Goal: Find specific page/section: Find specific page/section

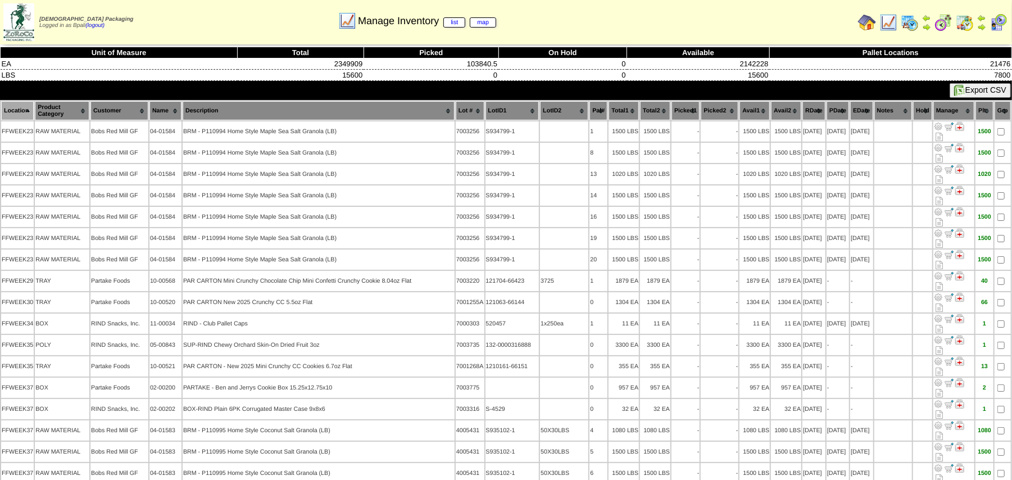
click at [887, 20] on img at bounding box center [889, 22] width 18 height 18
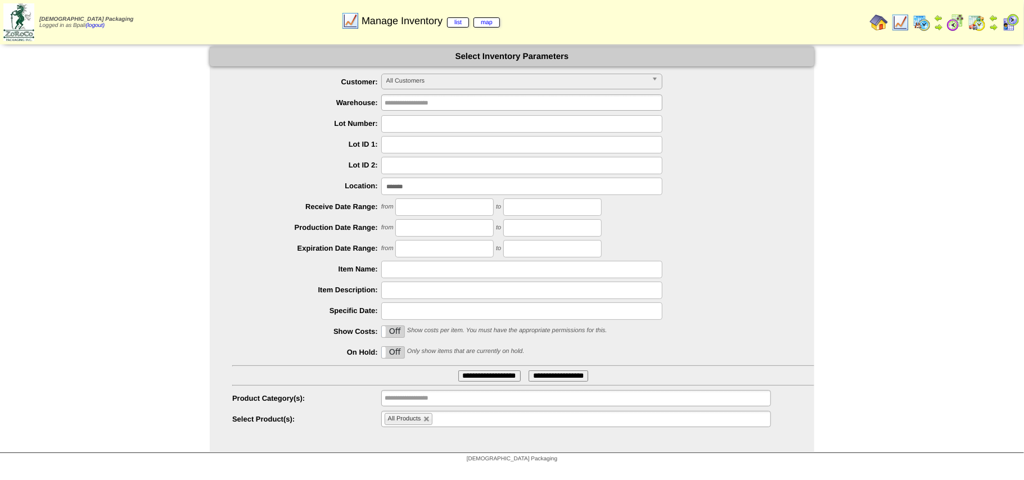
click at [698, 266] on div at bounding box center [523, 269] width 582 height 17
click at [419, 191] on input "*******" at bounding box center [521, 186] width 281 height 17
click at [420, 192] on input "*******" at bounding box center [521, 186] width 281 height 17
type input "*"
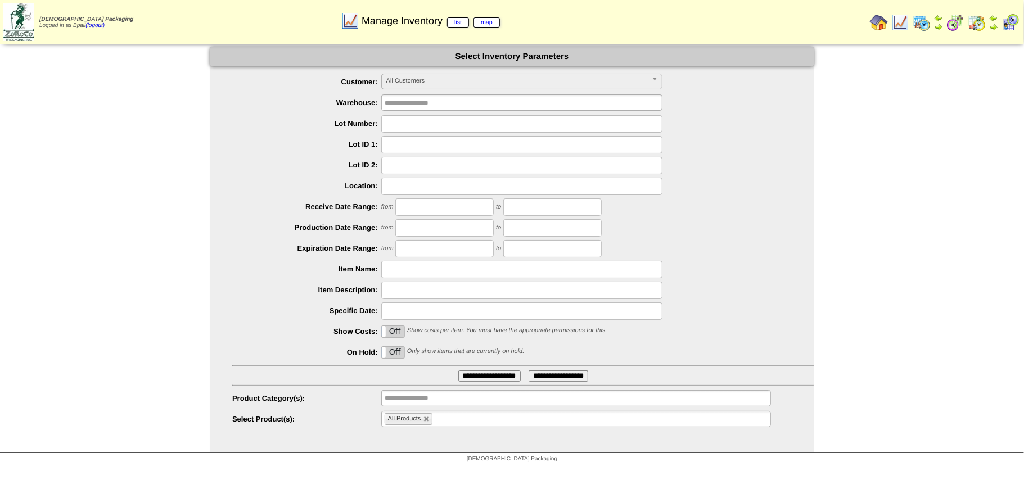
click at [749, 203] on div "from to" at bounding box center [523, 206] width 582 height 17
click at [851, 228] on div "**********" at bounding box center [512, 250] width 1024 height 406
click at [753, 265] on div at bounding box center [523, 269] width 582 height 17
click at [578, 414] on ul "All Products" at bounding box center [576, 419] width 390 height 16
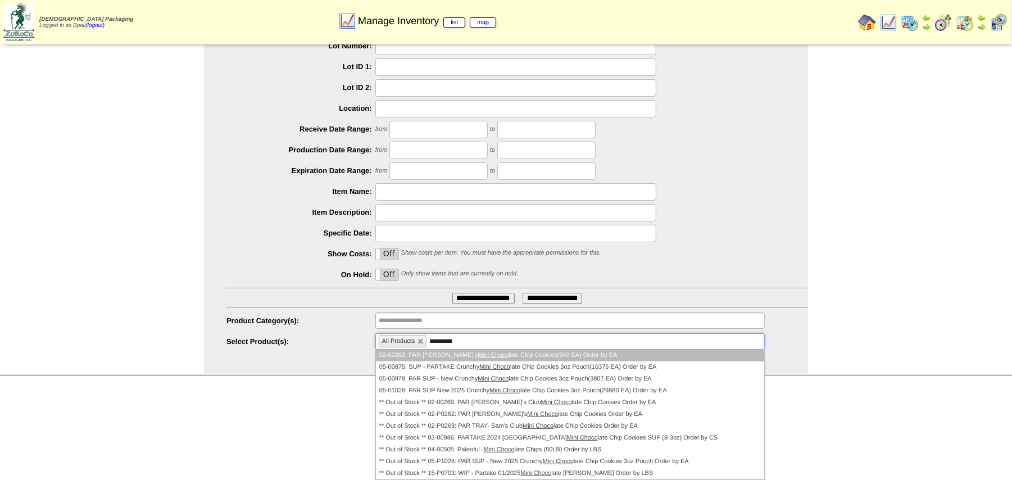
scroll to position [79, 0]
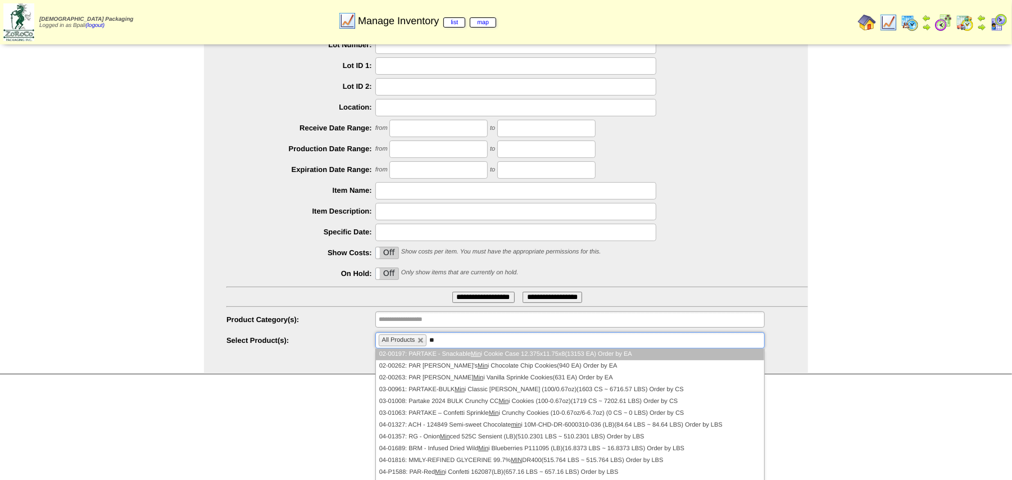
type input "*"
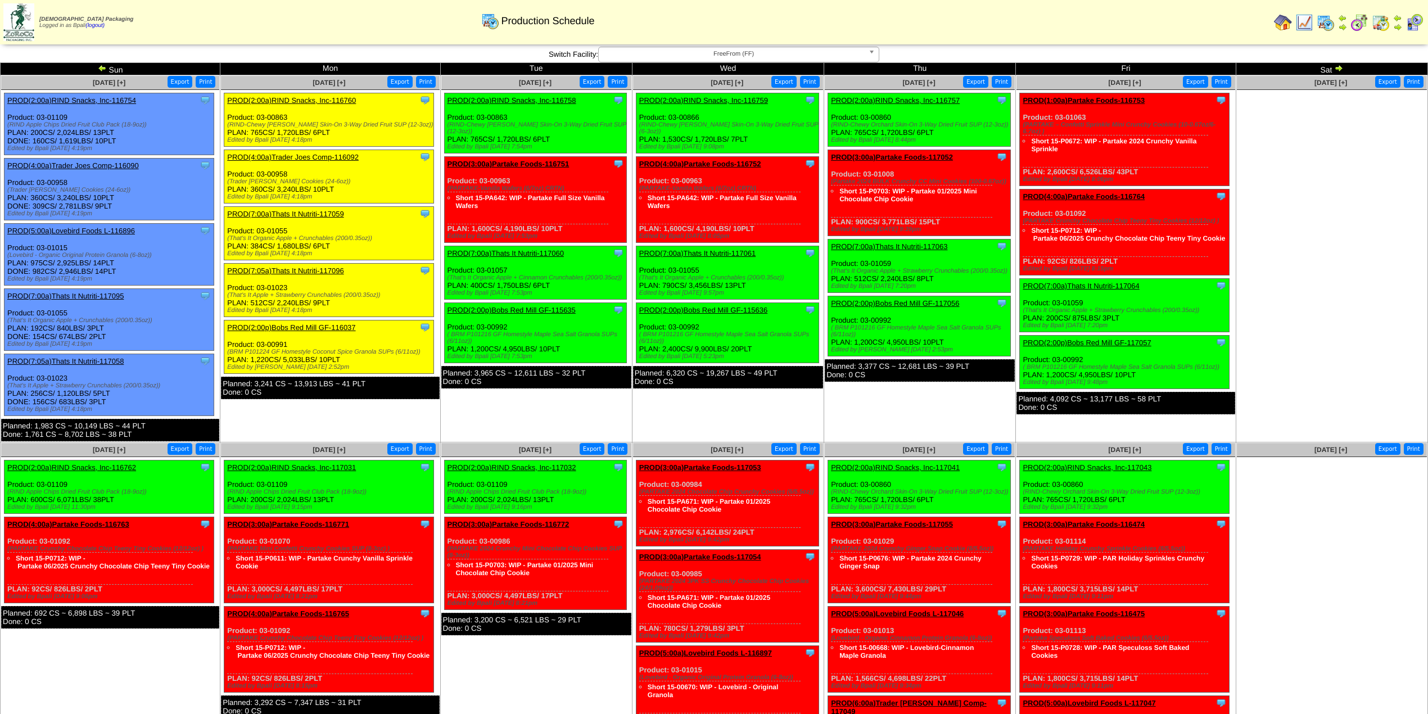
click at [468, 409] on td "Sep 23 [+] Print Export Clone Item PROD(2:00a)RIND Snacks, Inc-116758 RIND Snac…" at bounding box center [536, 258] width 192 height 367
click at [101, 66] on img at bounding box center [102, 68] width 9 height 9
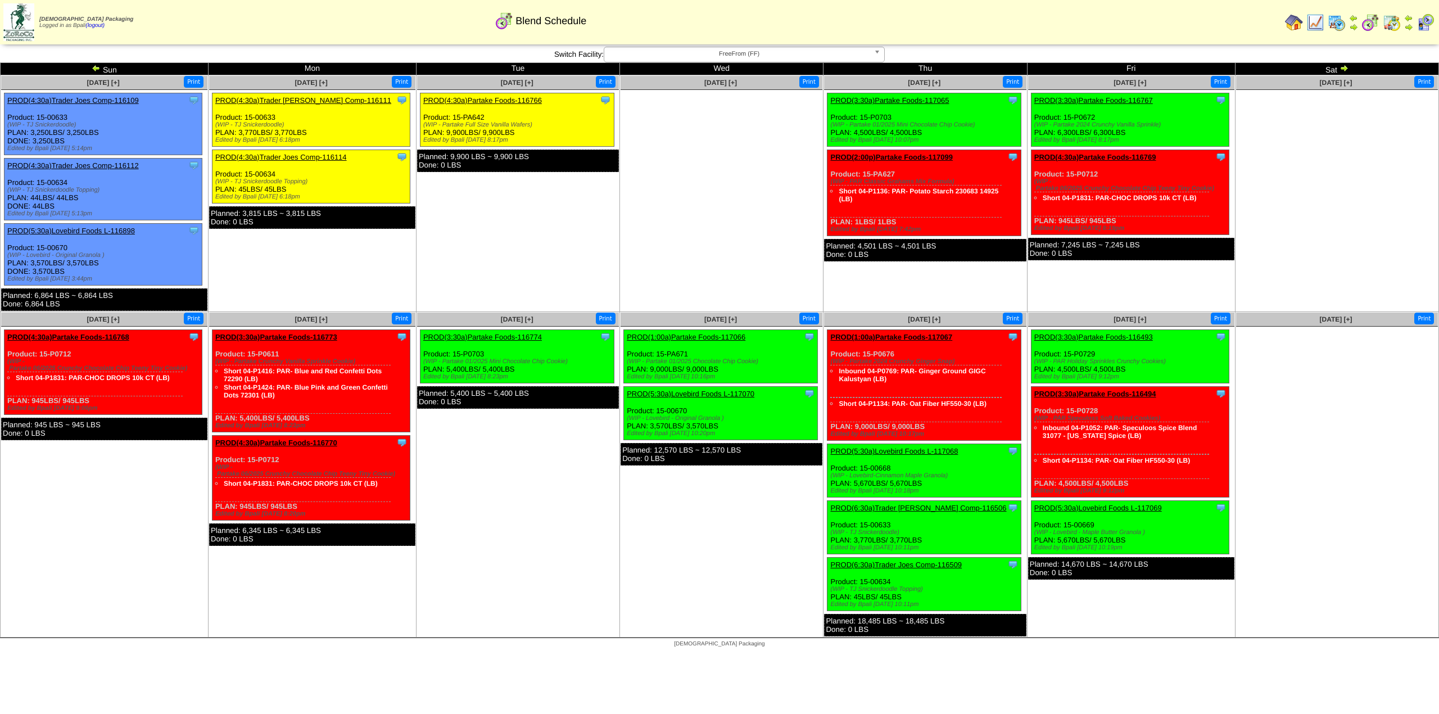
click at [536, 236] on ul "Clone Item PROD(4:30a)Partake Foods-116766 Partake Foods ScheduleID: 116766 294…" at bounding box center [518, 177] width 202 height 169
click at [299, 268] on td "Sep 22 [+] Print Clone Item PROD(4:30a)Trader Joes Comp-116111 Trader Joes Comp…" at bounding box center [312, 193] width 208 height 237
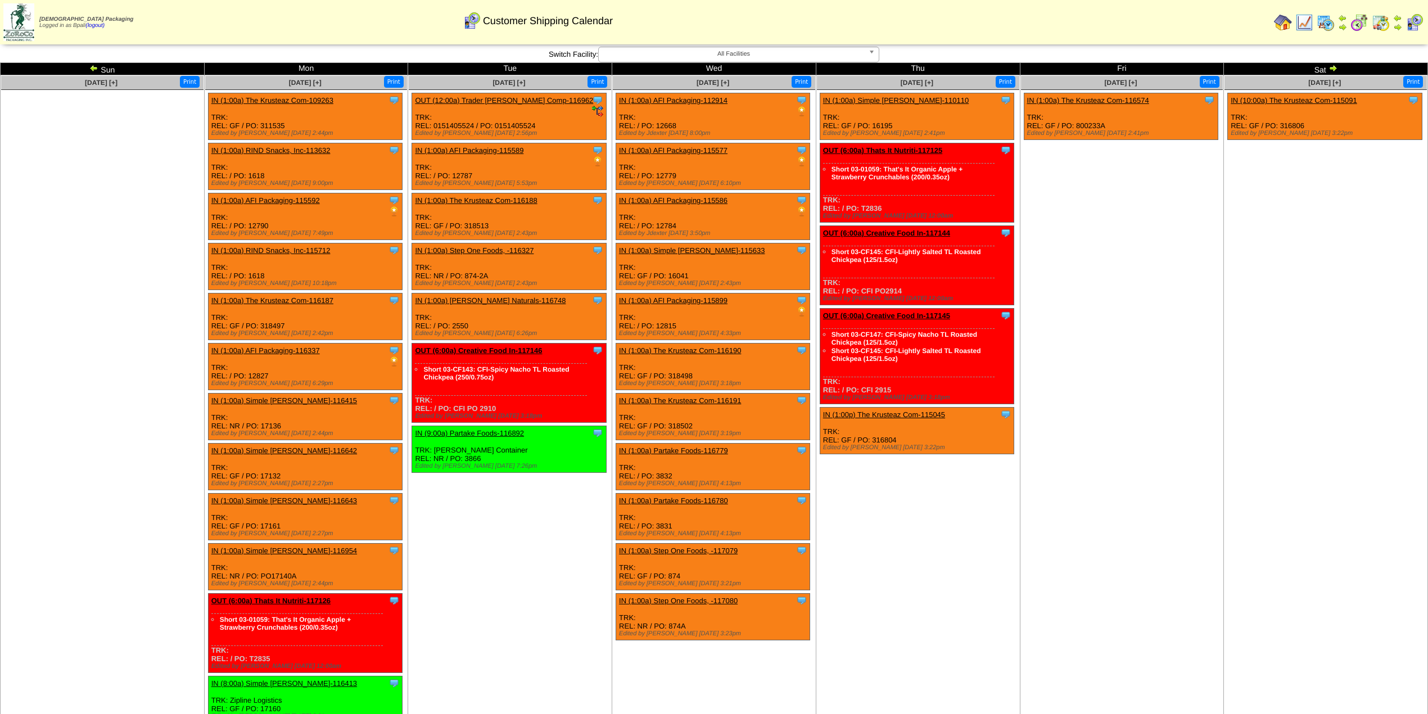
click at [125, 193] on td "[DATE] [+] Print" at bounding box center [103, 451] width 204 height 752
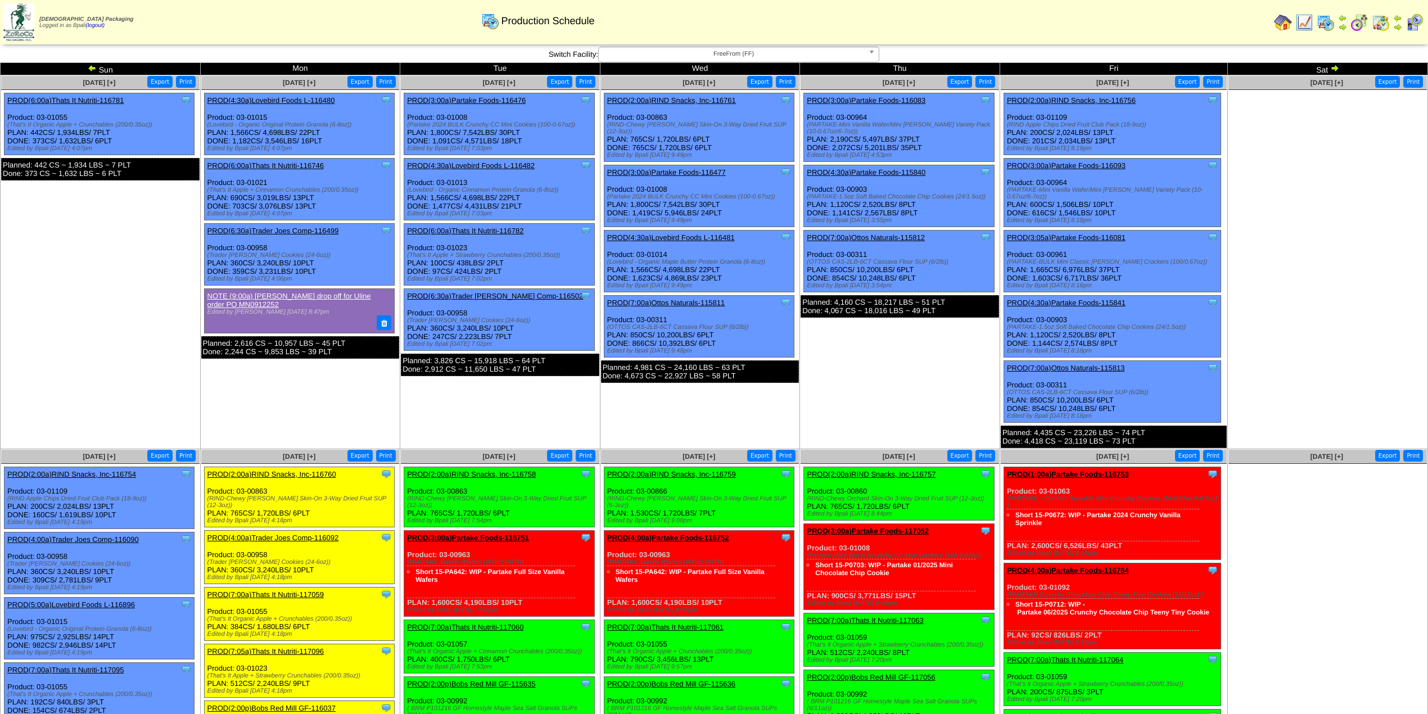
click at [230, 386] on td "[DATE] [+] Print Export Clone Item PROD(4:30a)Lovebird Foods L-116480 Lovebird …" at bounding box center [300, 262] width 200 height 374
click at [278, 388] on td "[DATE] [+] Print Export Clone Item PROD(4:30a)Lovebird Foods L-116480 Lovebird …" at bounding box center [300, 262] width 200 height 374
click at [73, 324] on td "[DATE] [+] Print Export Clone Item PROD(6:00a)Thats It Nutriti-116781 Thats It …" at bounding box center [101, 262] width 200 height 374
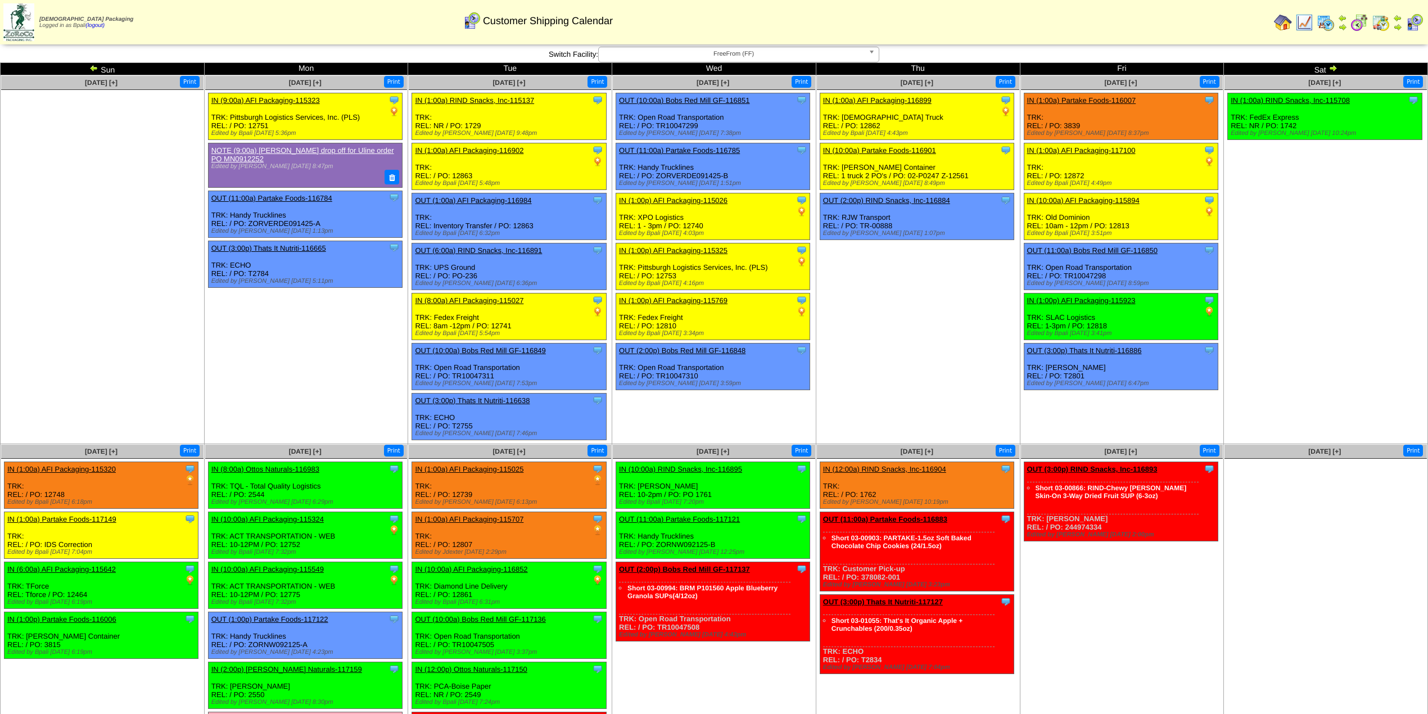
click at [128, 343] on td "[DATE] [+] Print" at bounding box center [103, 259] width 204 height 369
click at [729, 57] on span "FreeFrom (FF)" at bounding box center [733, 53] width 261 height 13
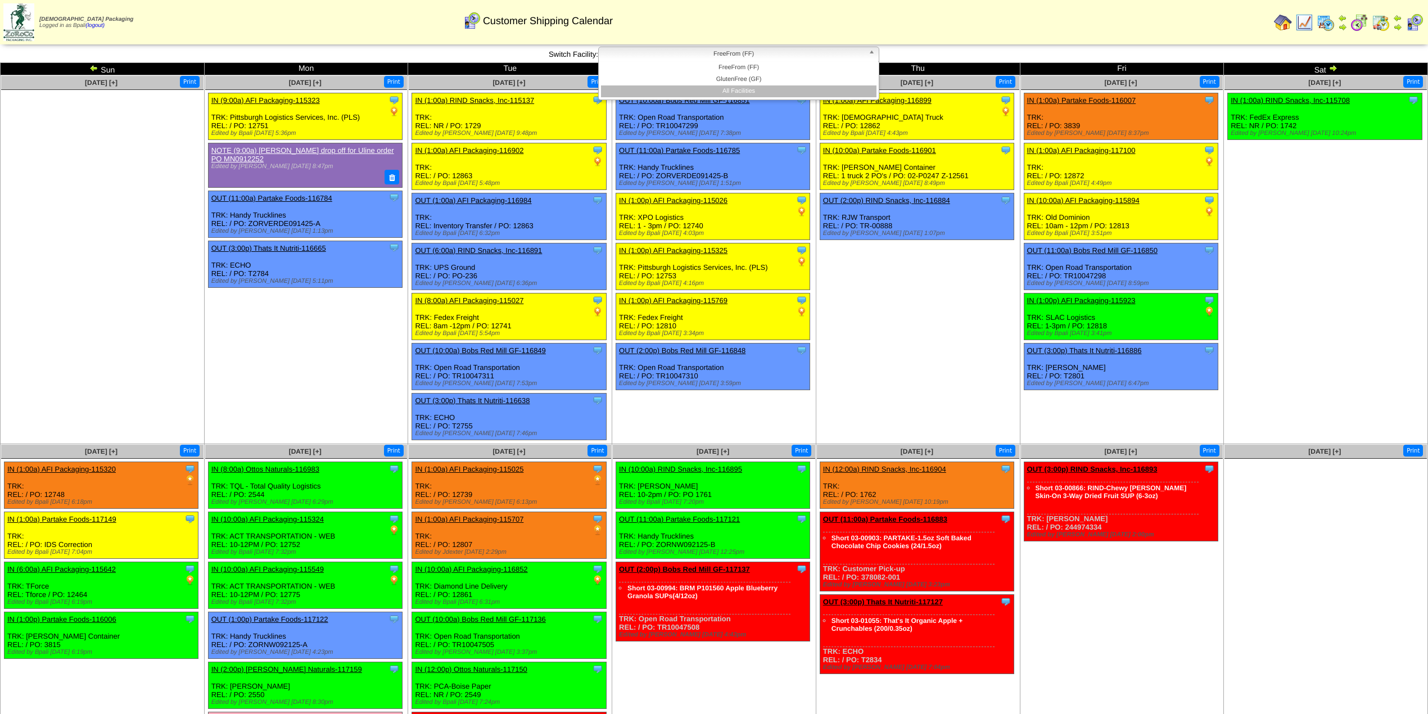
click at [747, 95] on li "All Facilities" at bounding box center [738, 91] width 275 height 12
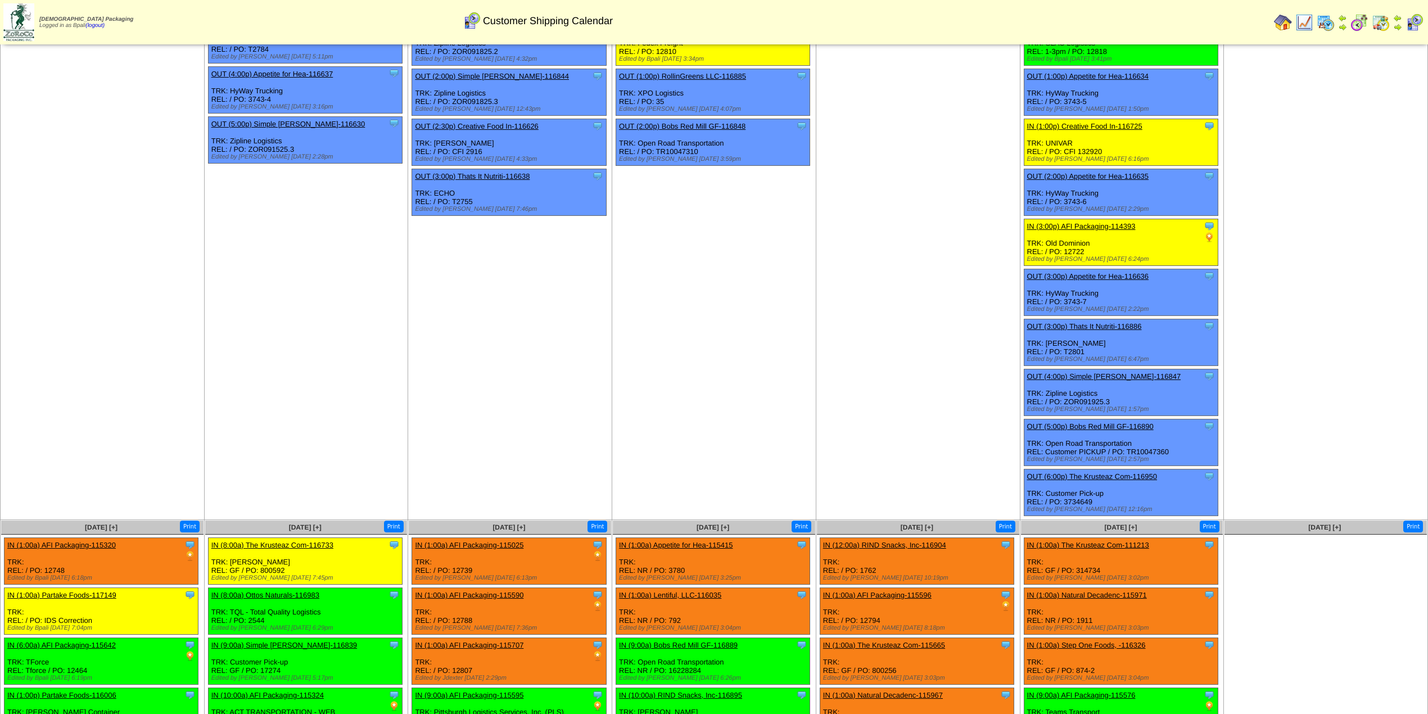
scroll to position [1049, 0]
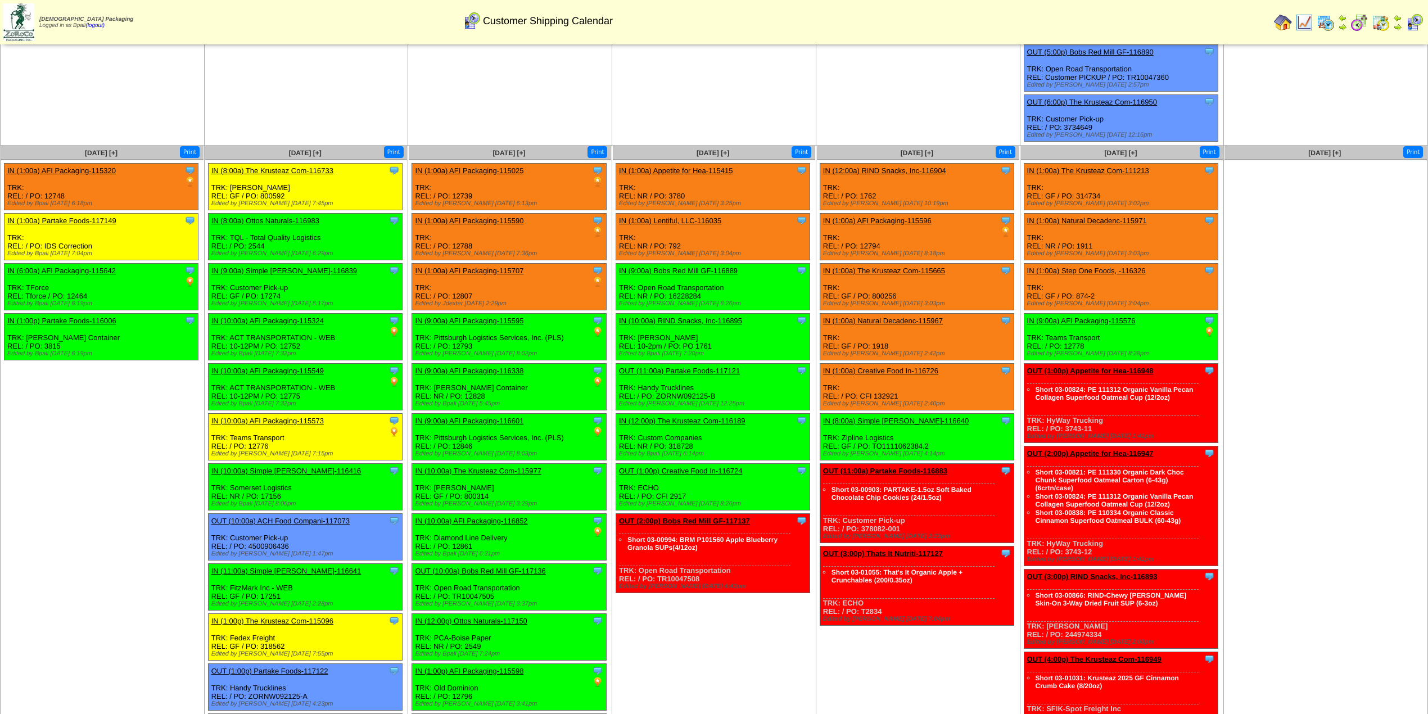
click at [75, 410] on td "[DATE] [+] Print Clone Item IN (1:00a) AFI Packaging-115320 AFI Packaging Sched…" at bounding box center [103, 580] width 204 height 869
